Goal: Transaction & Acquisition: Register for event/course

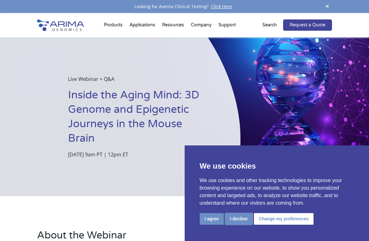
click at [238, 219] on button "I decline" at bounding box center [239, 219] width 28 height 12
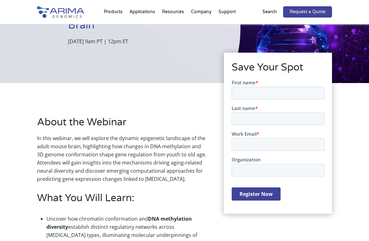
scroll to position [115, 0]
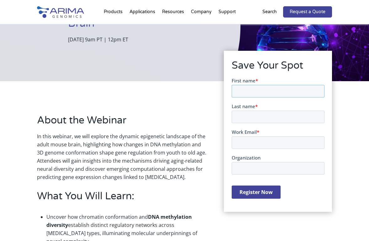
click at [253, 91] on input "First name *" at bounding box center [277, 91] width 93 height 13
type input "[PERSON_NAME]"
click at [261, 116] on input "Last name *" at bounding box center [277, 117] width 93 height 13
type input "Sun"
click at [259, 143] on input "Work Email *" at bounding box center [277, 142] width 93 height 13
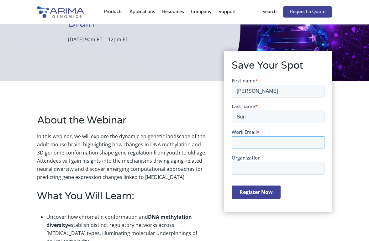
type input "[EMAIL_ADDRESS][DOMAIN_NAME]"
click at [249, 193] on input "Register Now" at bounding box center [255, 192] width 49 height 13
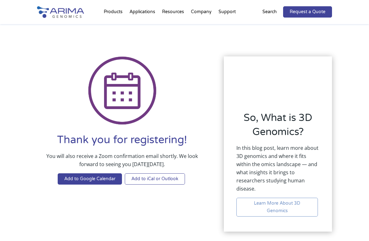
click at [143, 180] on link "Add to iCal or Outlook" at bounding box center [155, 178] width 60 height 11
